Goal: Transaction & Acquisition: Purchase product/service

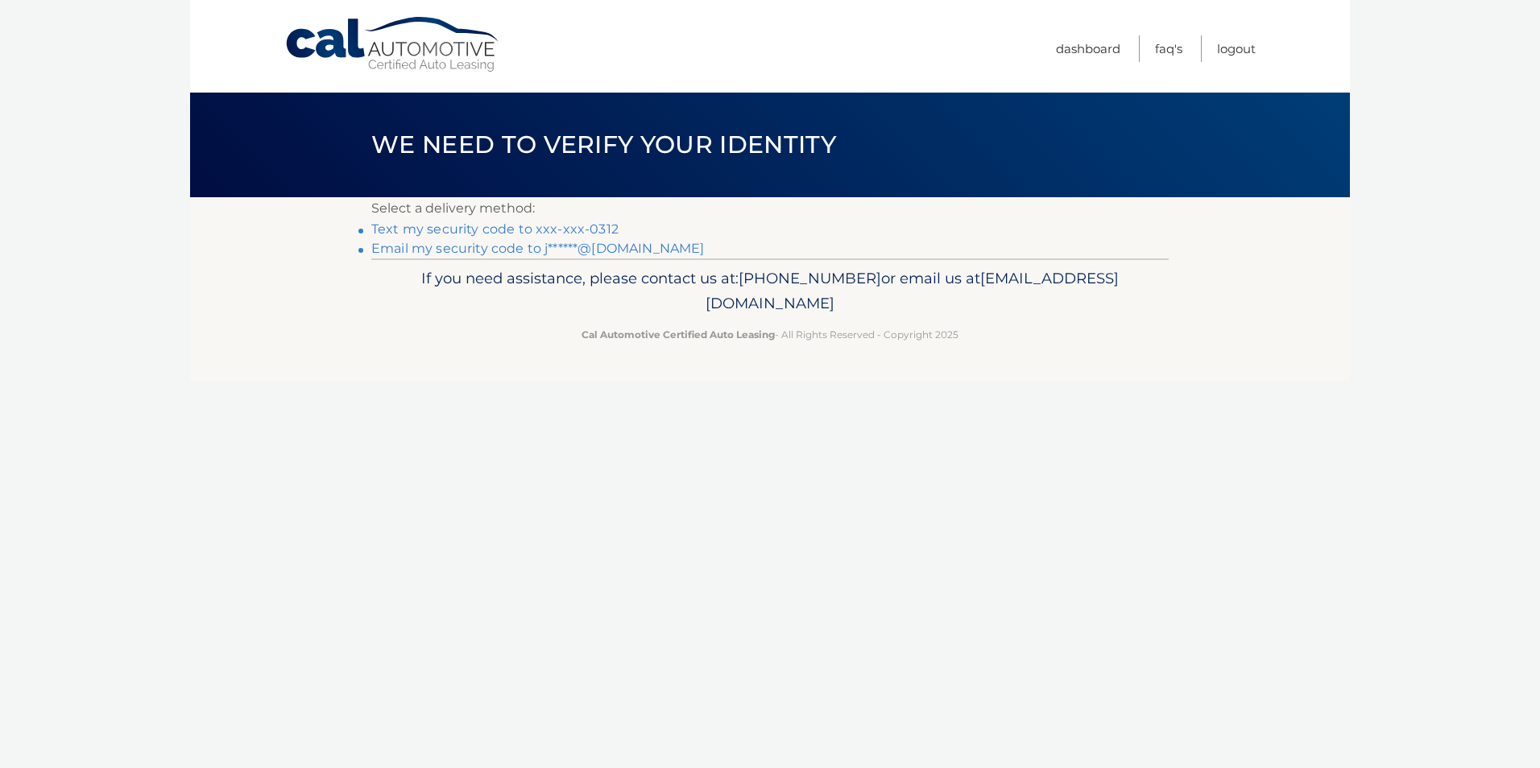
click at [557, 227] on link "Text my security code to xxx-xxx-0312" at bounding box center [494, 228] width 247 height 15
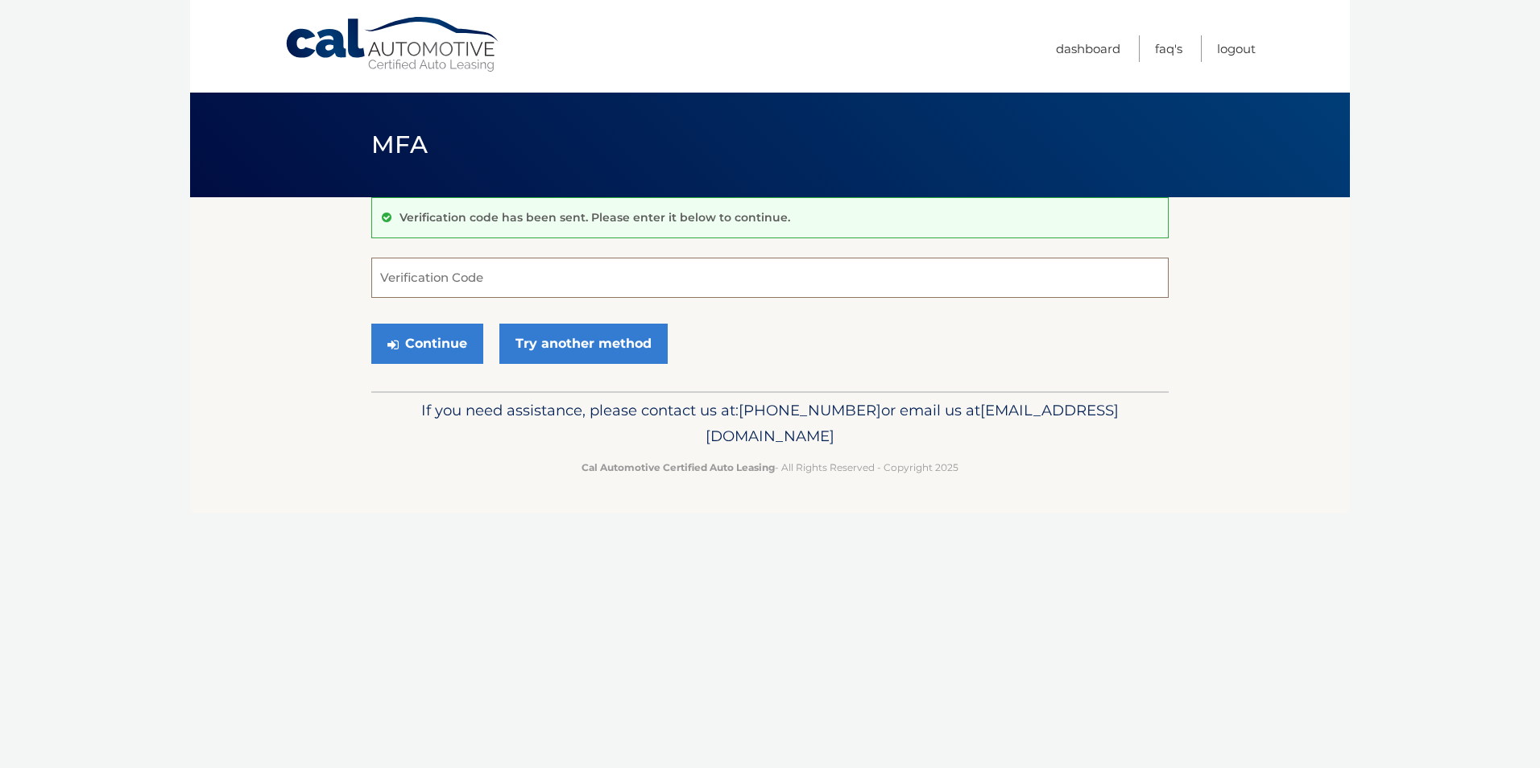
click at [485, 283] on input "Verification Code" at bounding box center [769, 278] width 797 height 40
type input "674957"
click at [371, 324] on button "Continue" at bounding box center [427, 344] width 112 height 40
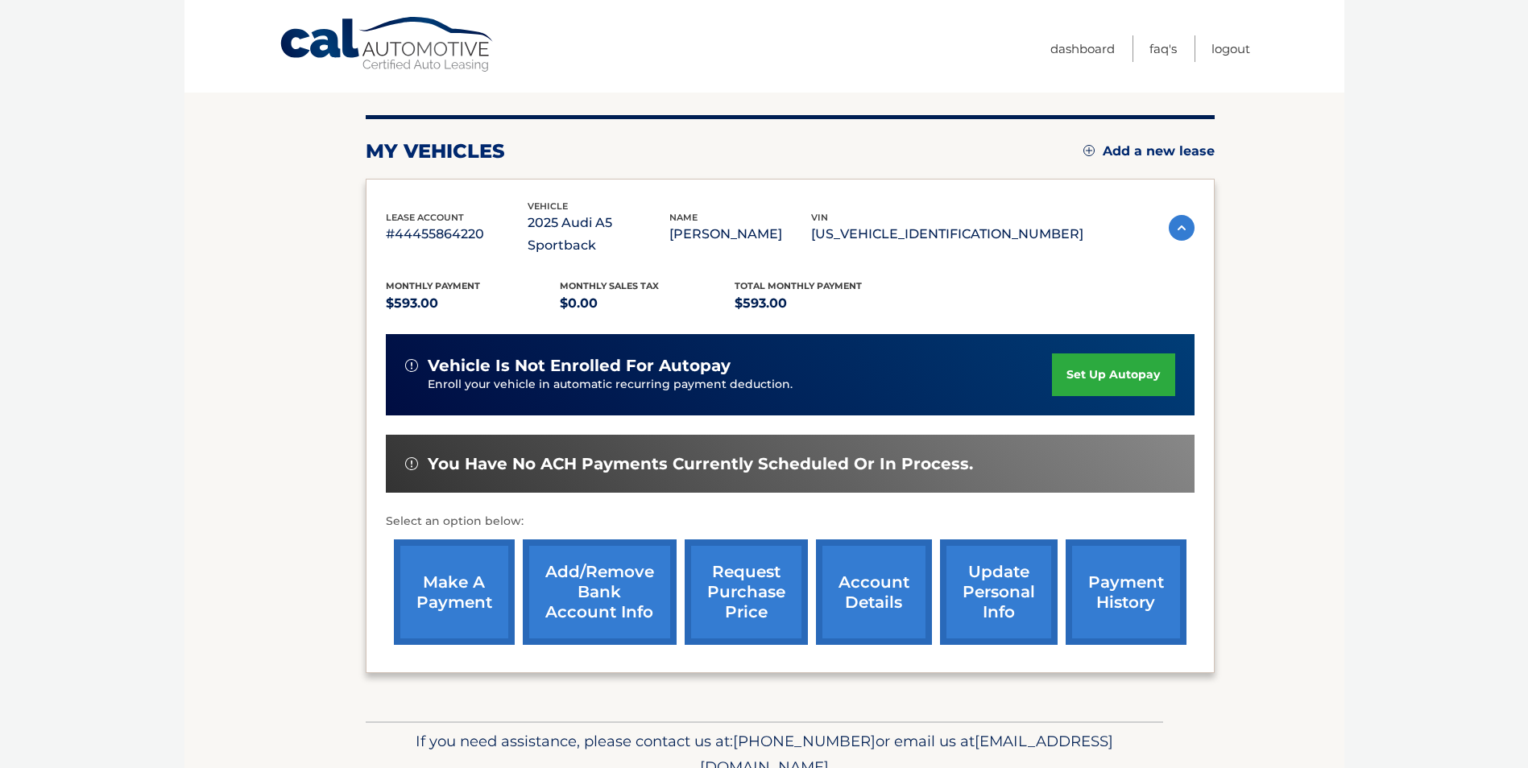
scroll to position [161, 0]
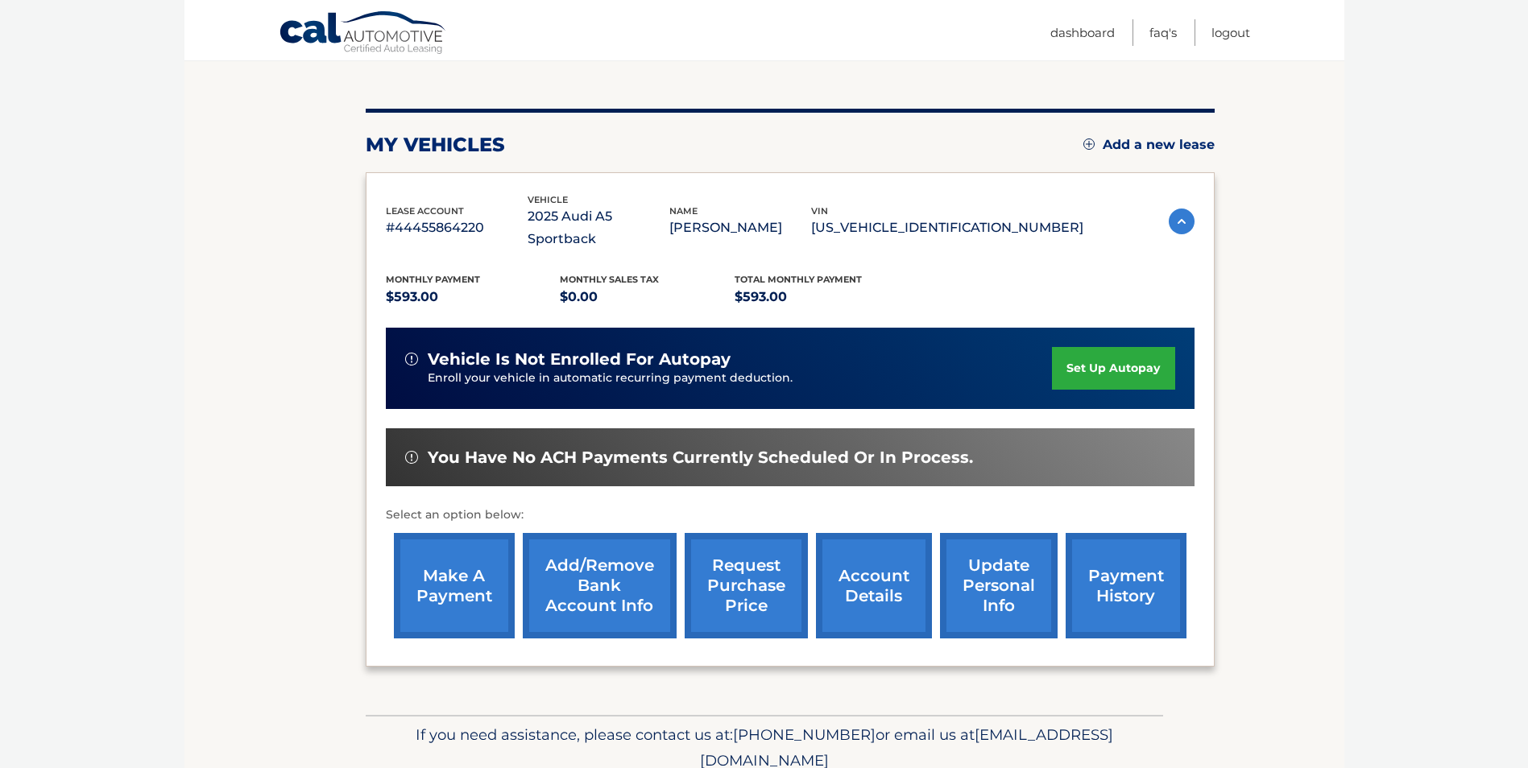
click at [445, 580] on link "make a payment" at bounding box center [454, 585] width 121 height 105
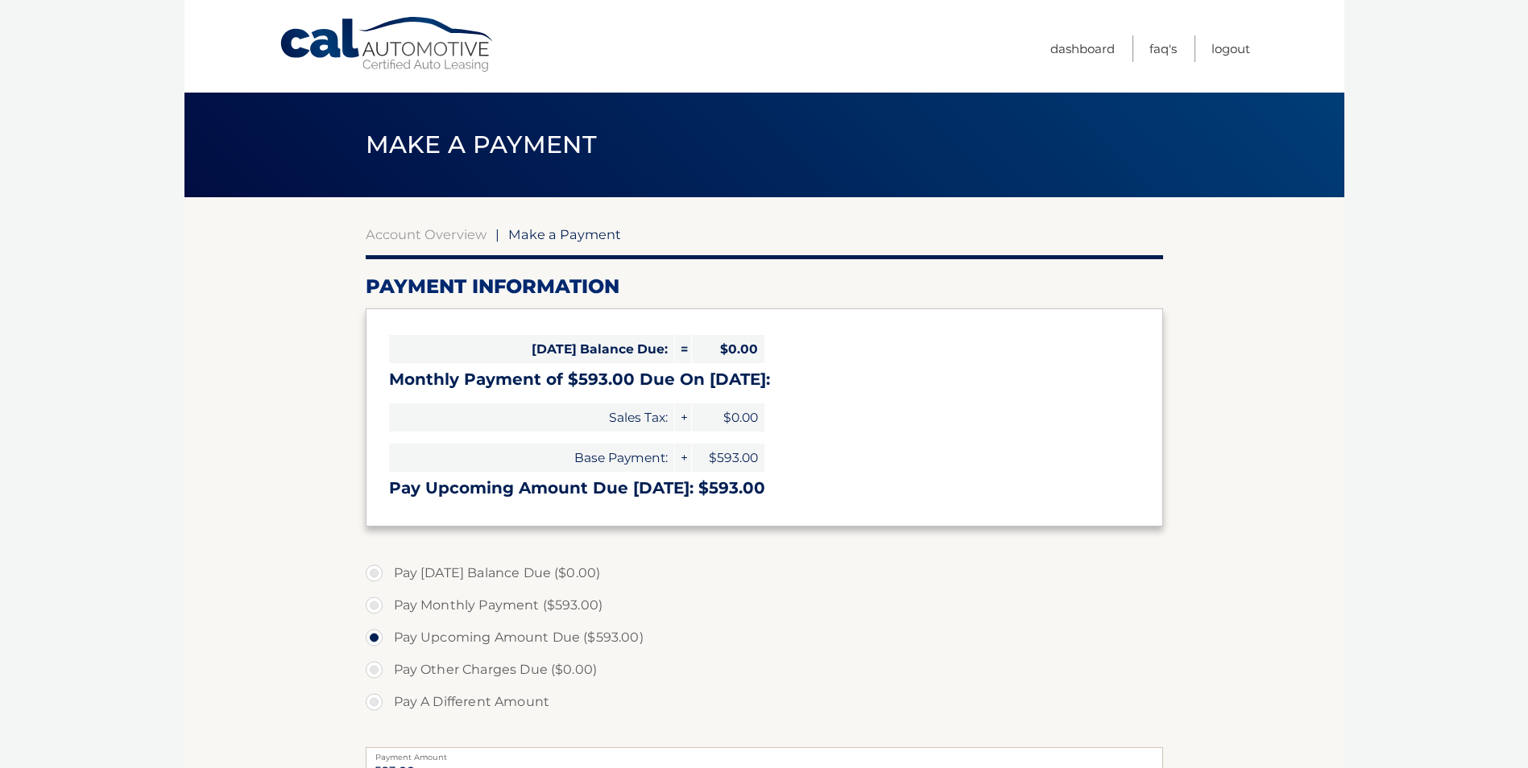
select select "MzIwMDhhNzctZDIwOC00YTIzLTkyYTctMzQ2ZTM5YmM4ZThl"
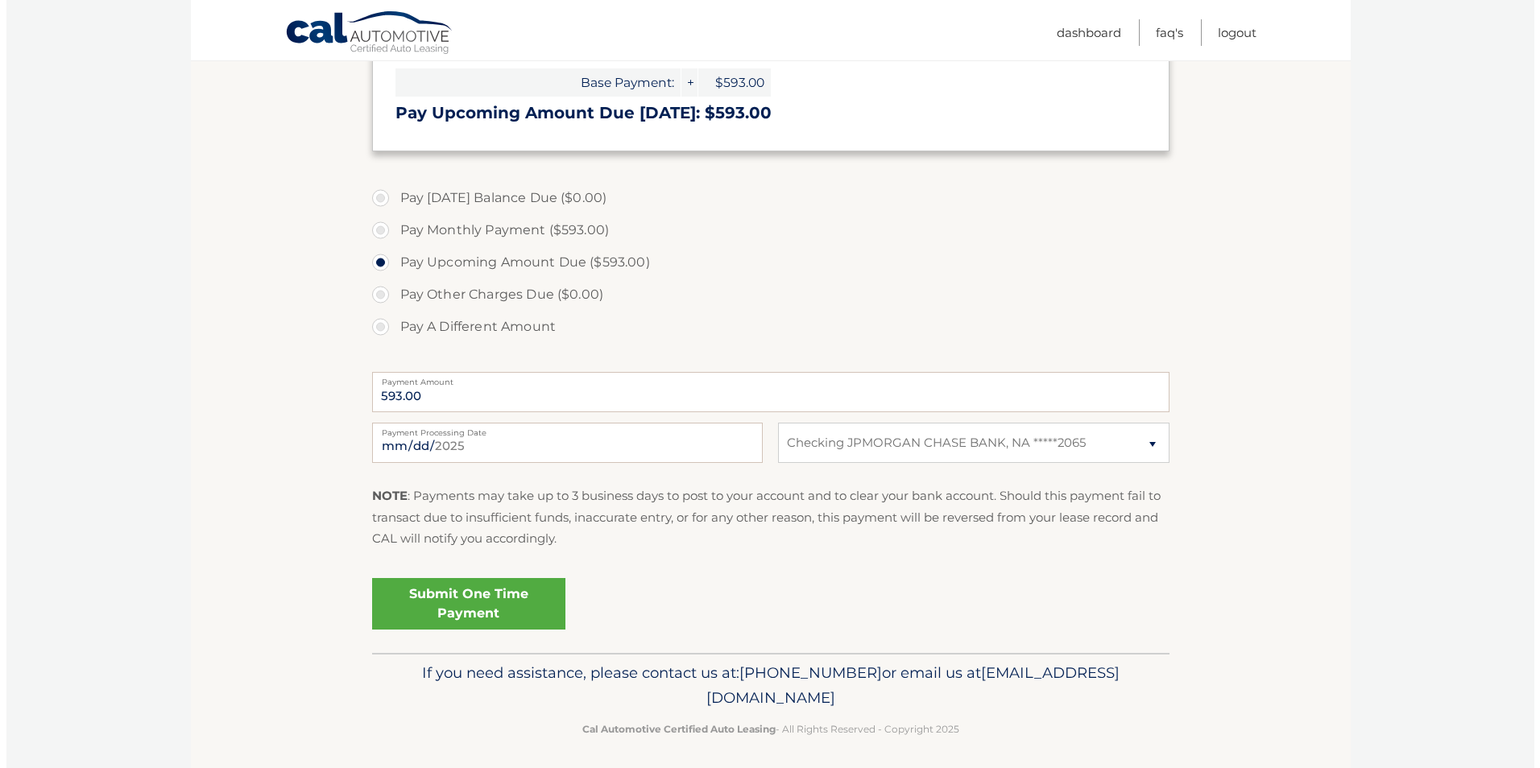
scroll to position [382, 0]
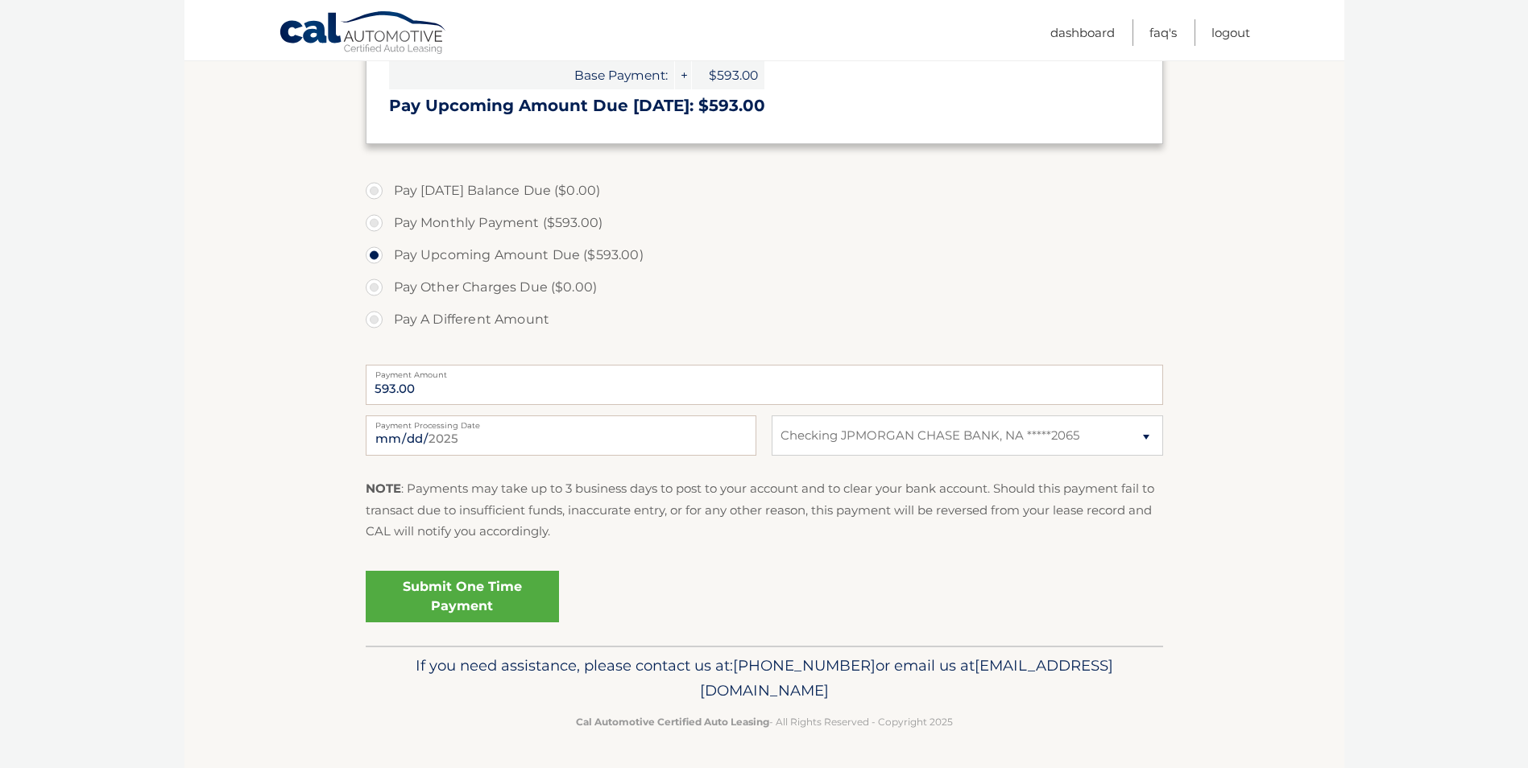
click at [511, 601] on link "Submit One Time Payment" at bounding box center [462, 597] width 193 height 52
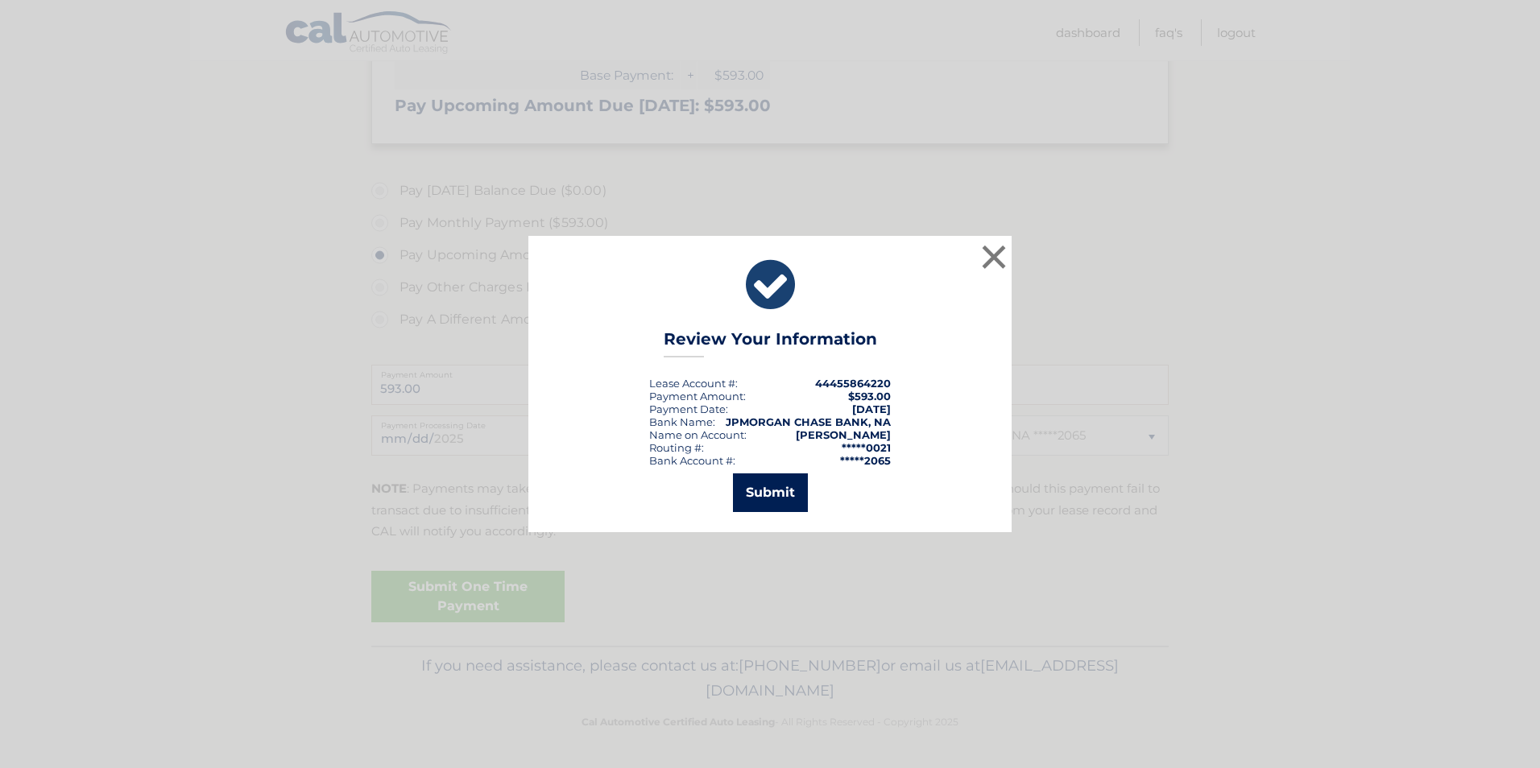
click at [763, 499] on button "Submit" at bounding box center [770, 492] width 75 height 39
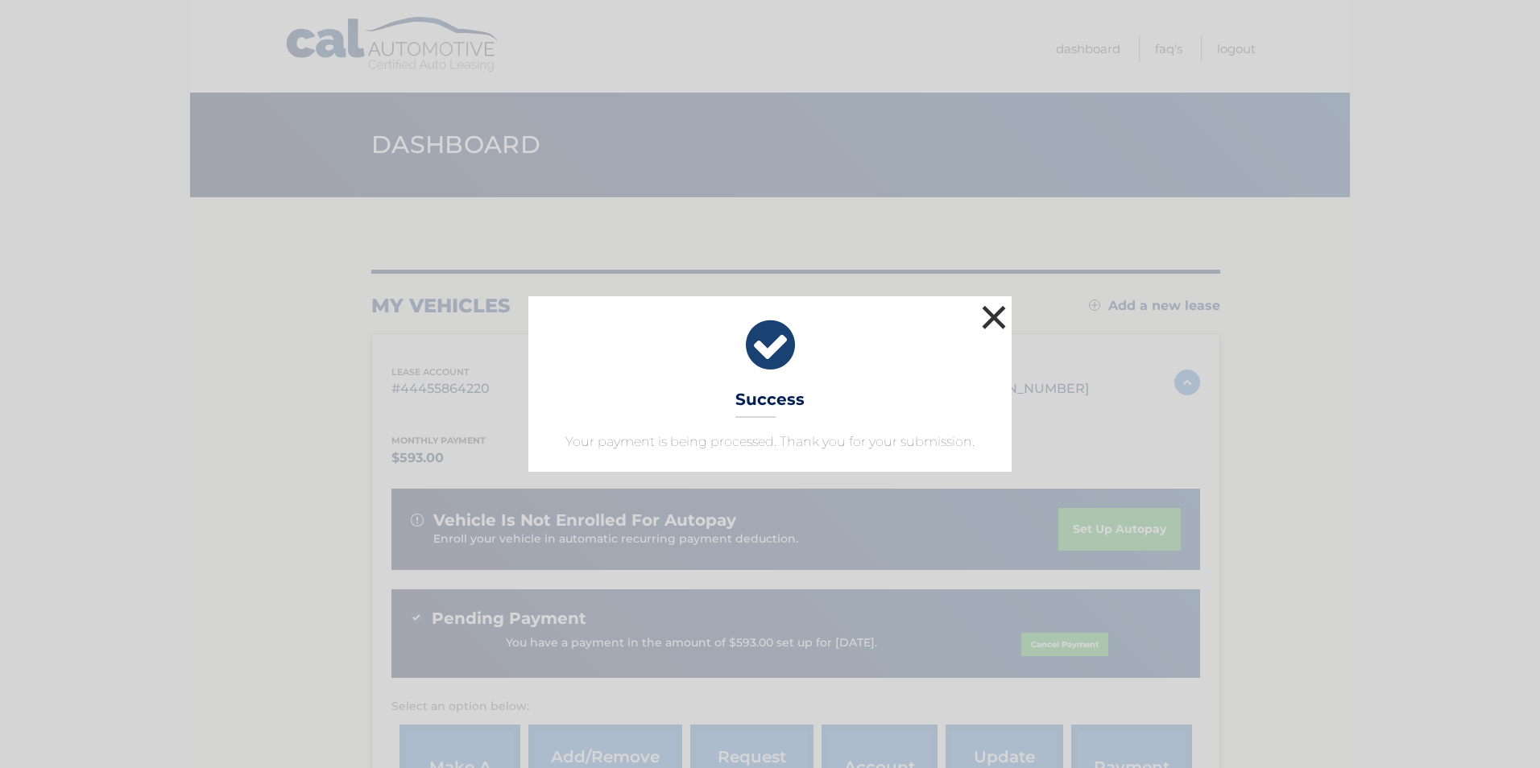
click at [999, 321] on button "×" at bounding box center [994, 317] width 32 height 32
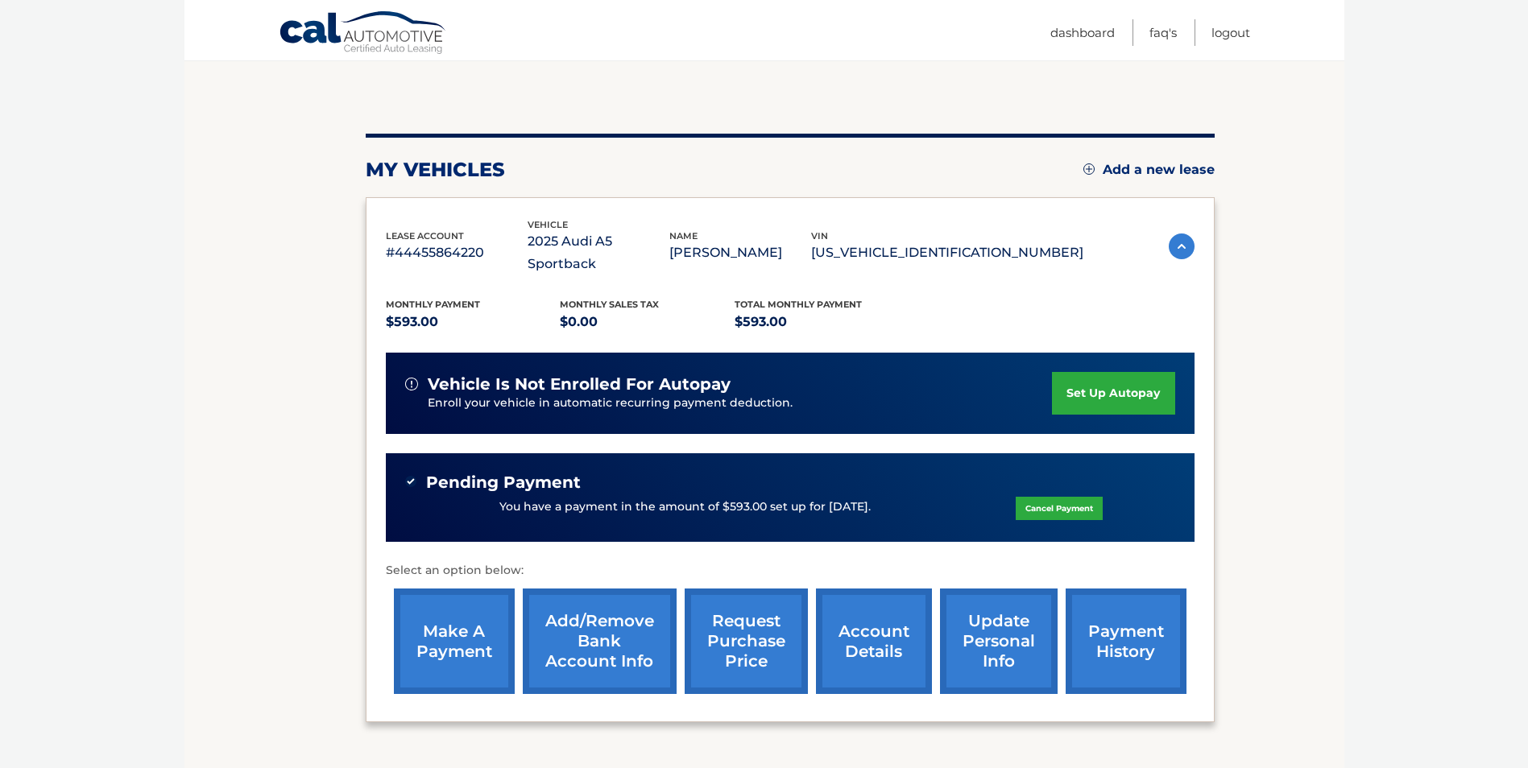
scroll to position [238, 0]
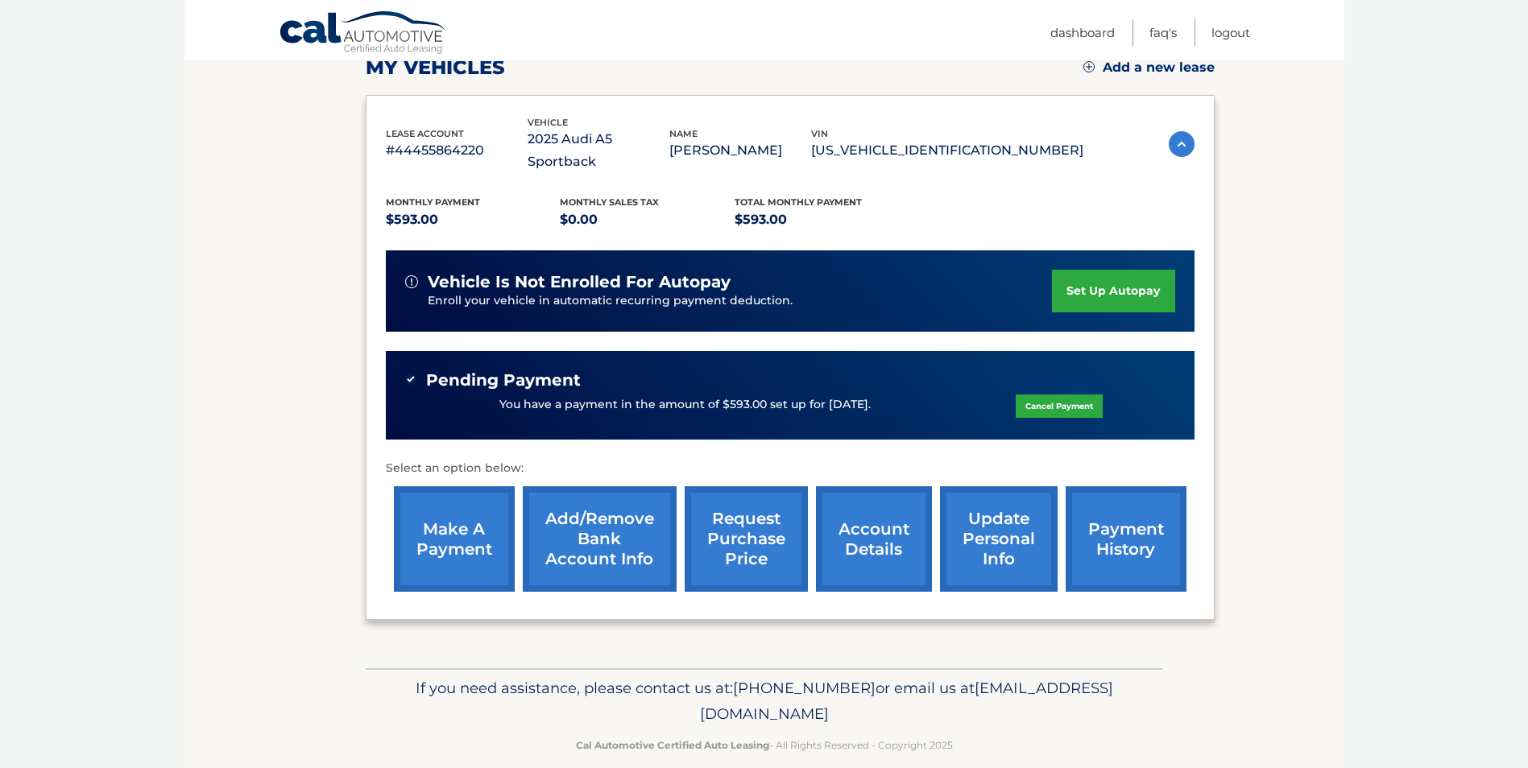
click at [1101, 531] on link "payment history" at bounding box center [1125, 538] width 121 height 105
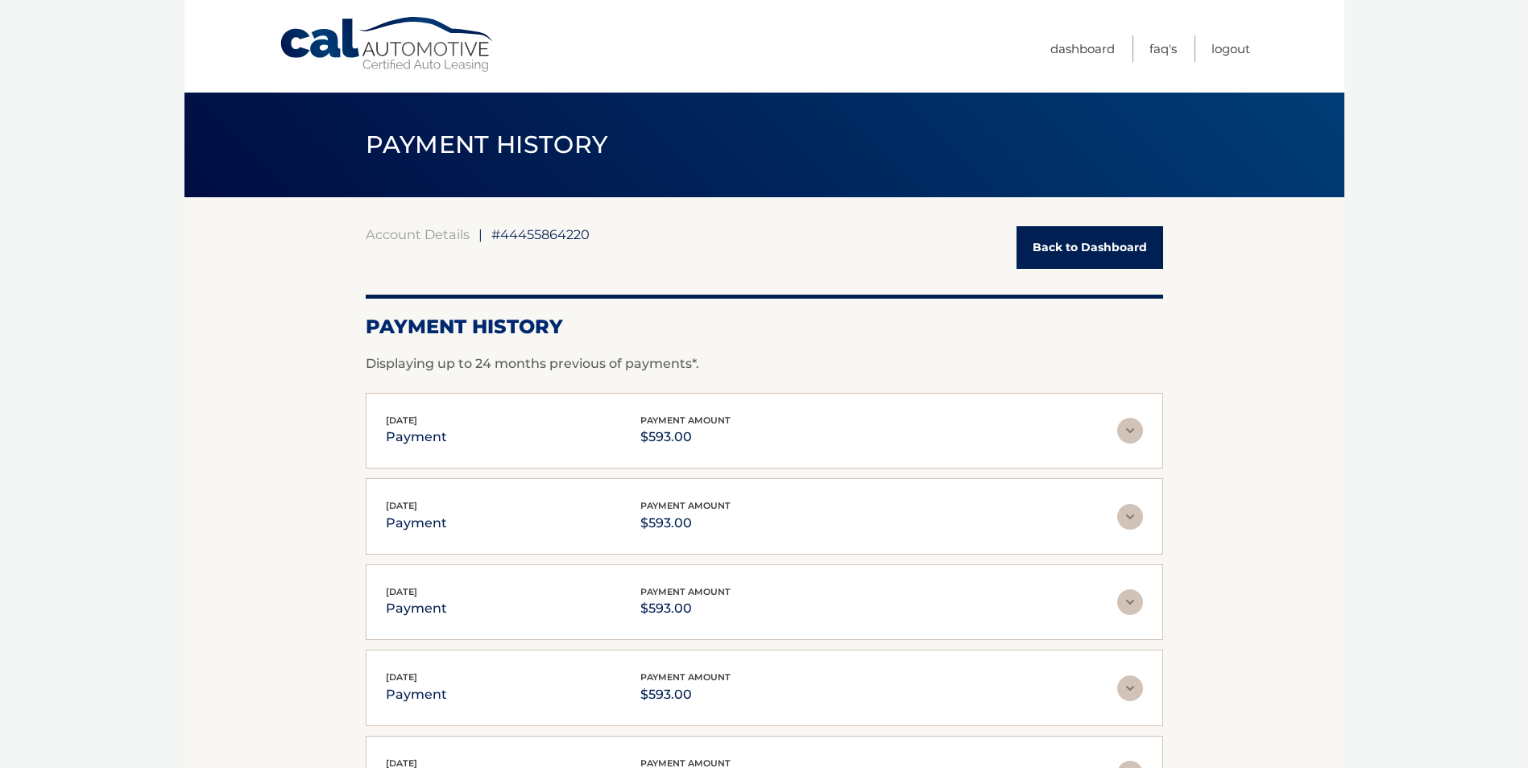
click at [1067, 247] on link "Back to Dashboard" at bounding box center [1089, 247] width 147 height 43
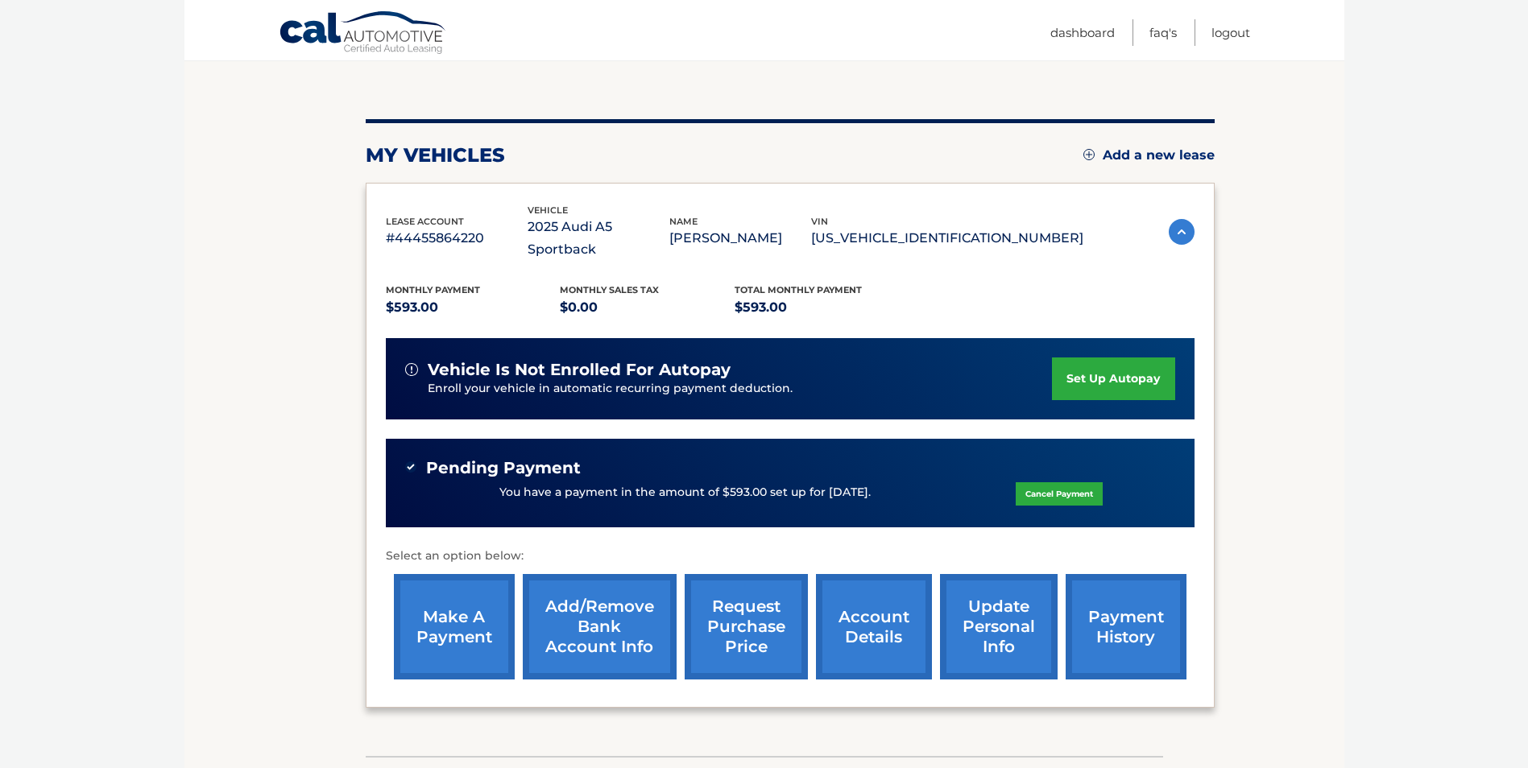
scroll to position [161, 0]
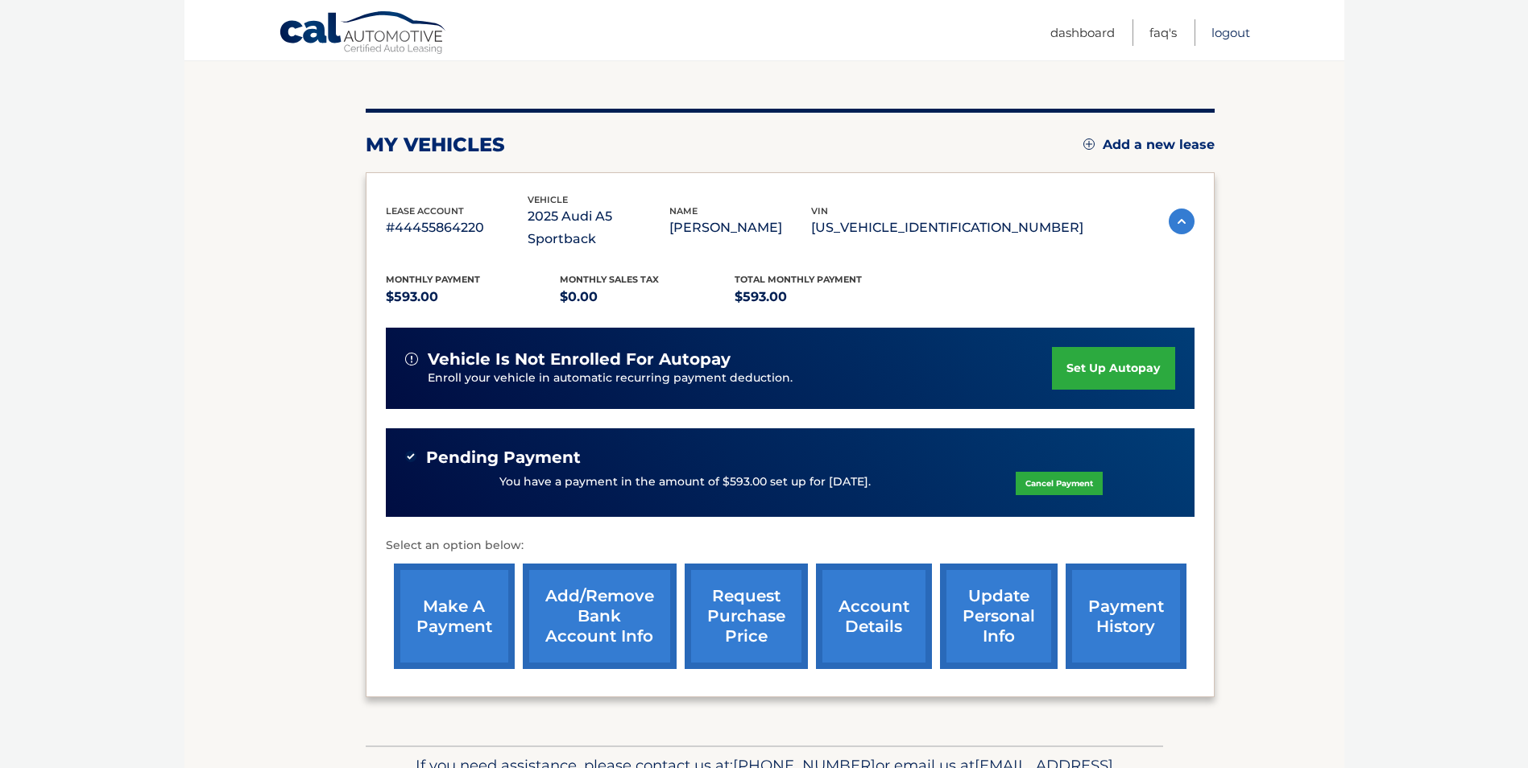
click at [1234, 29] on link "Logout" at bounding box center [1230, 32] width 39 height 27
